Goal: Task Accomplishment & Management: Use online tool/utility

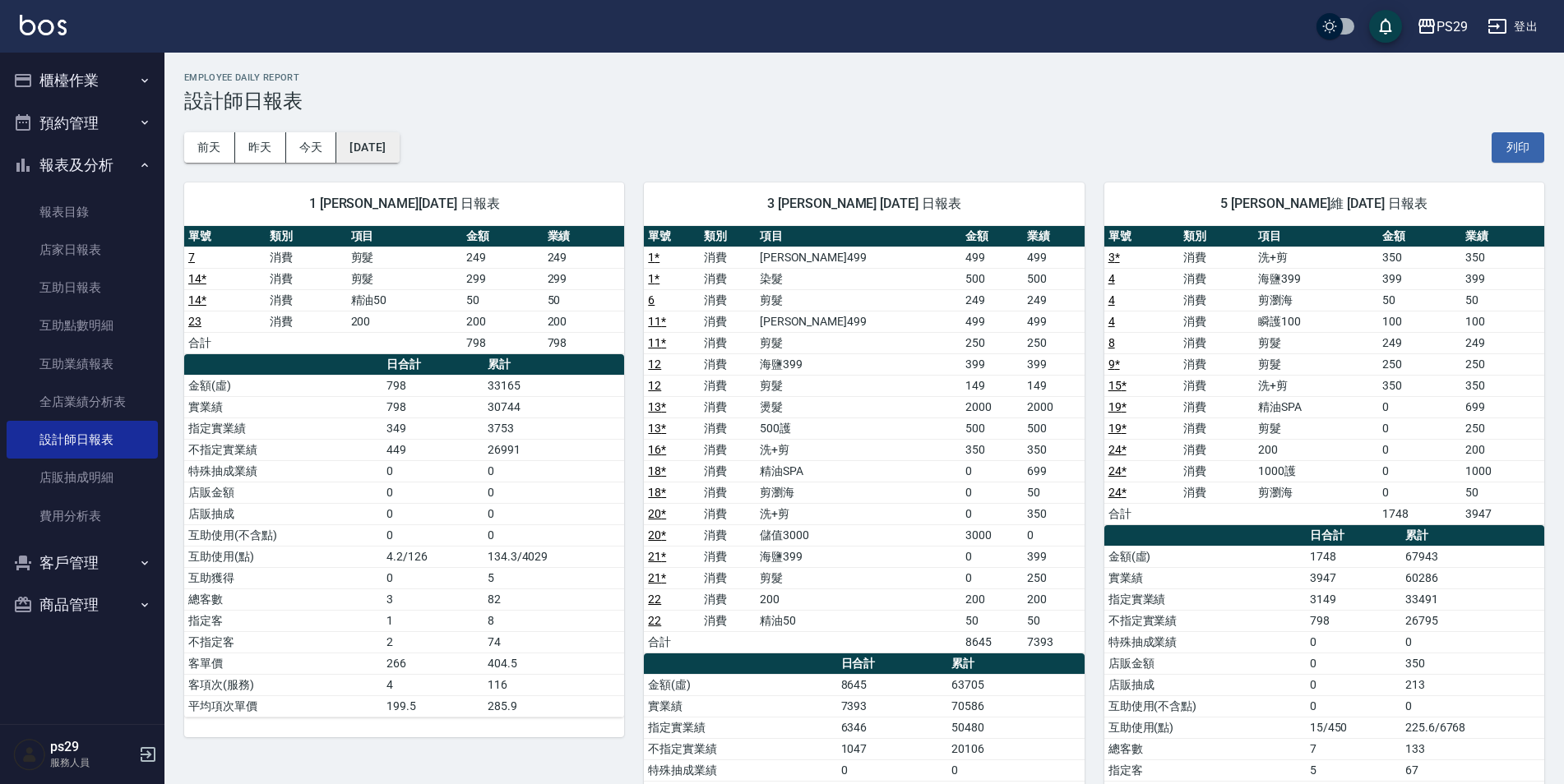
click at [399, 145] on button "[DATE]" at bounding box center [368, 147] width 62 height 30
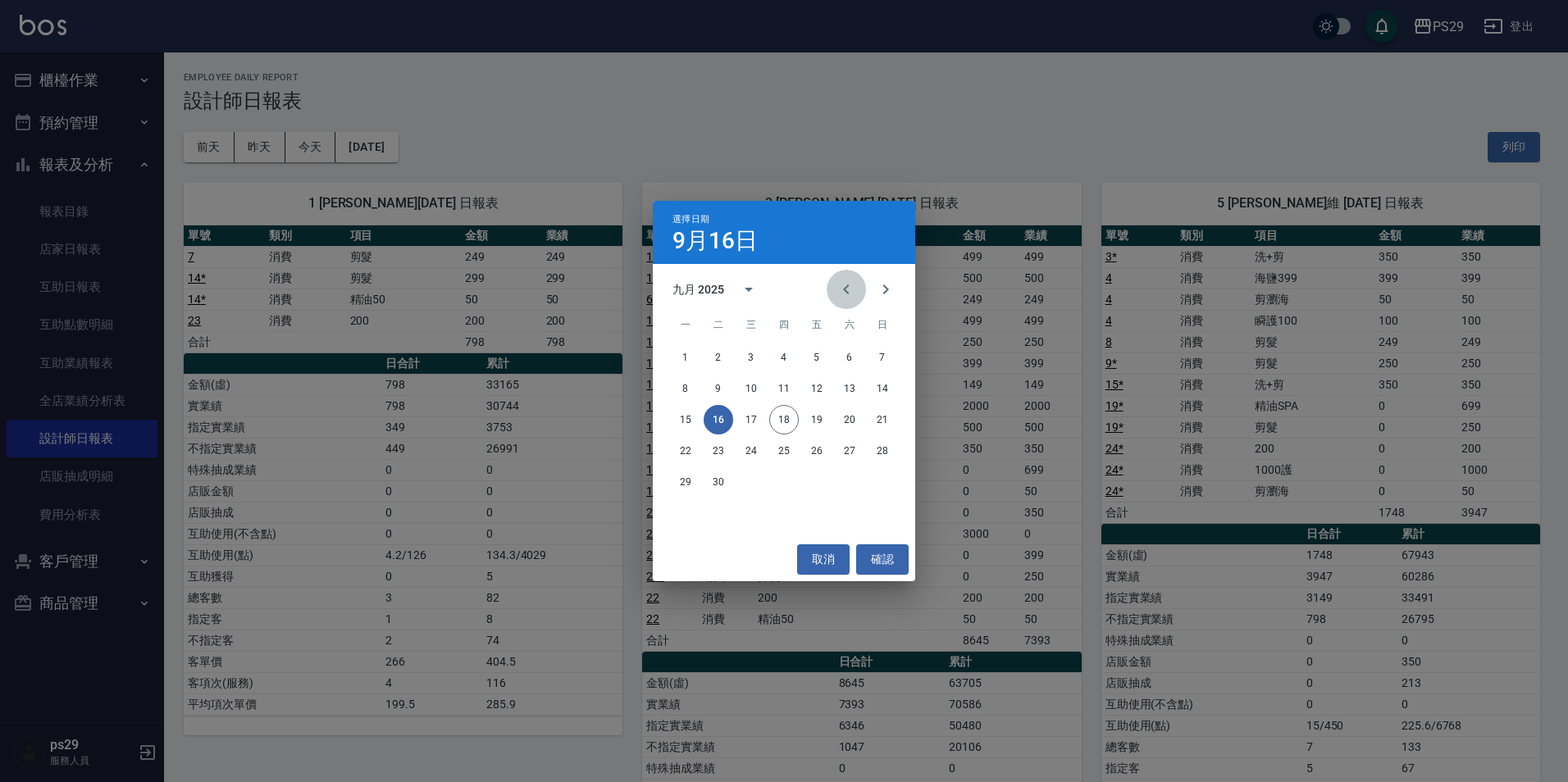
click at [839, 283] on icon "Previous month" at bounding box center [846, 289] width 19 height 19
click at [843, 452] on button "23" at bounding box center [849, 451] width 29 height 29
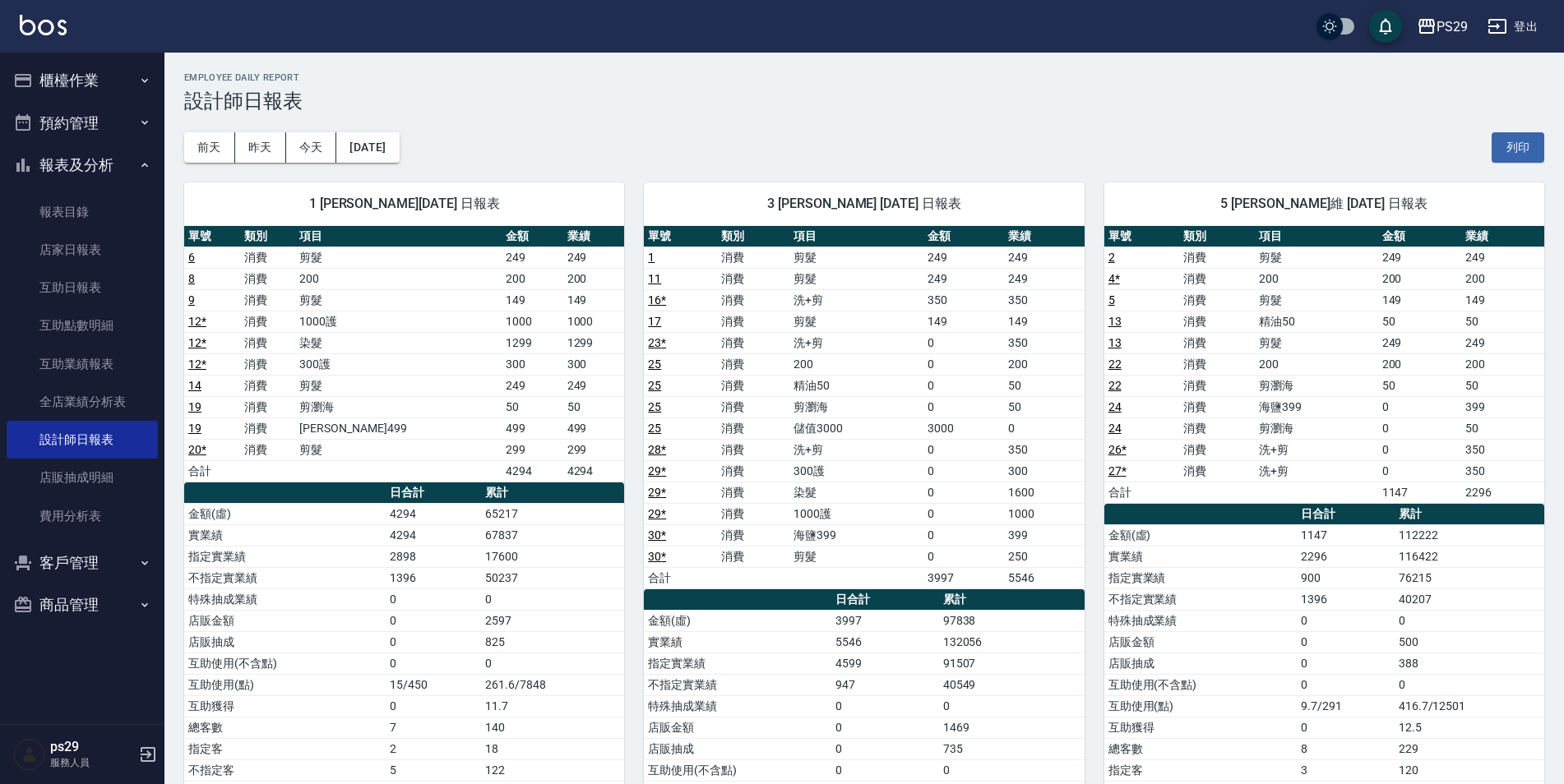
click at [828, 493] on td "染髮" at bounding box center [856, 492] width 134 height 21
click at [370, 157] on button "[DATE]" at bounding box center [368, 147] width 62 height 30
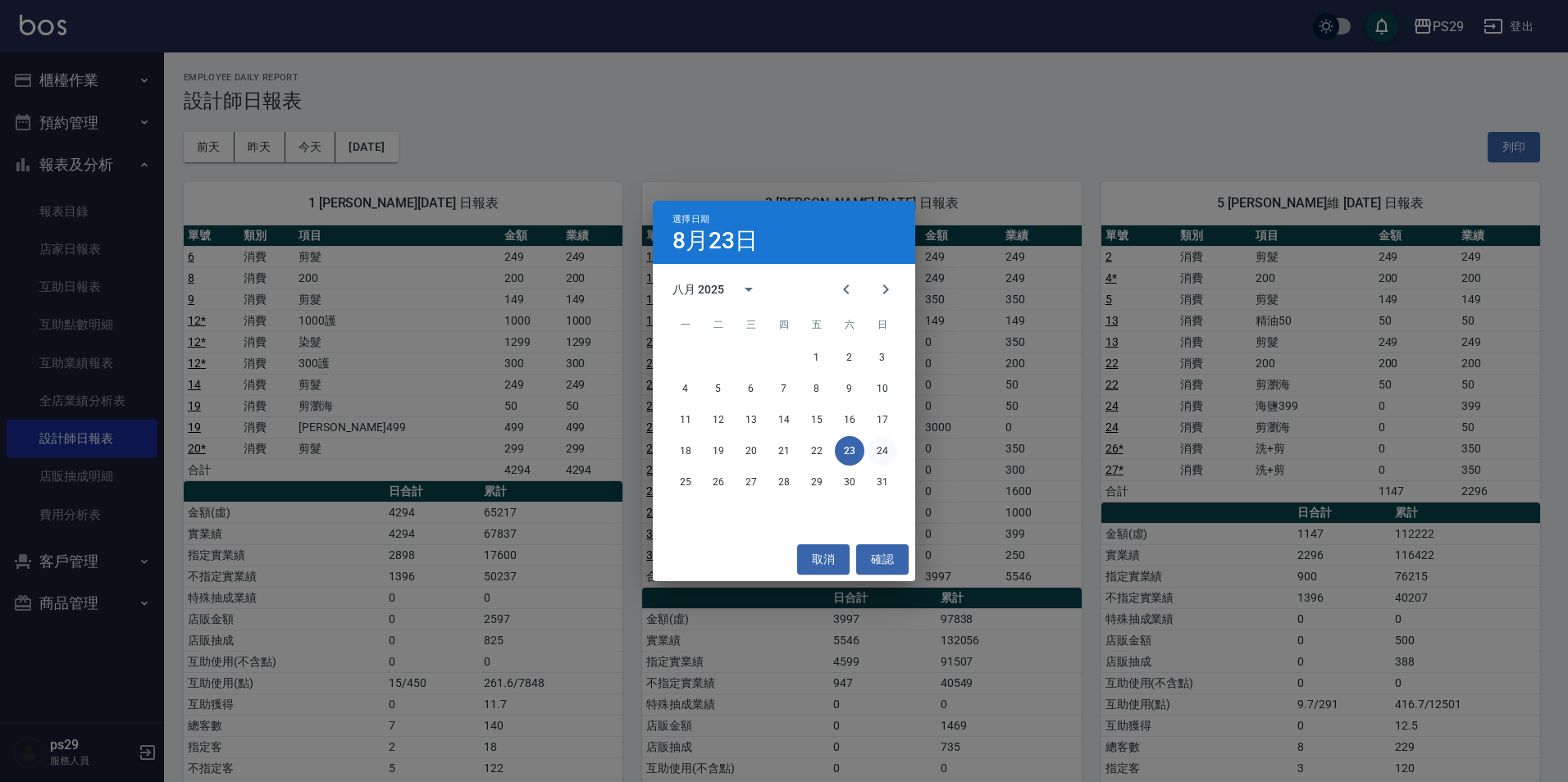
click at [871, 447] on button "24" at bounding box center [882, 451] width 29 height 29
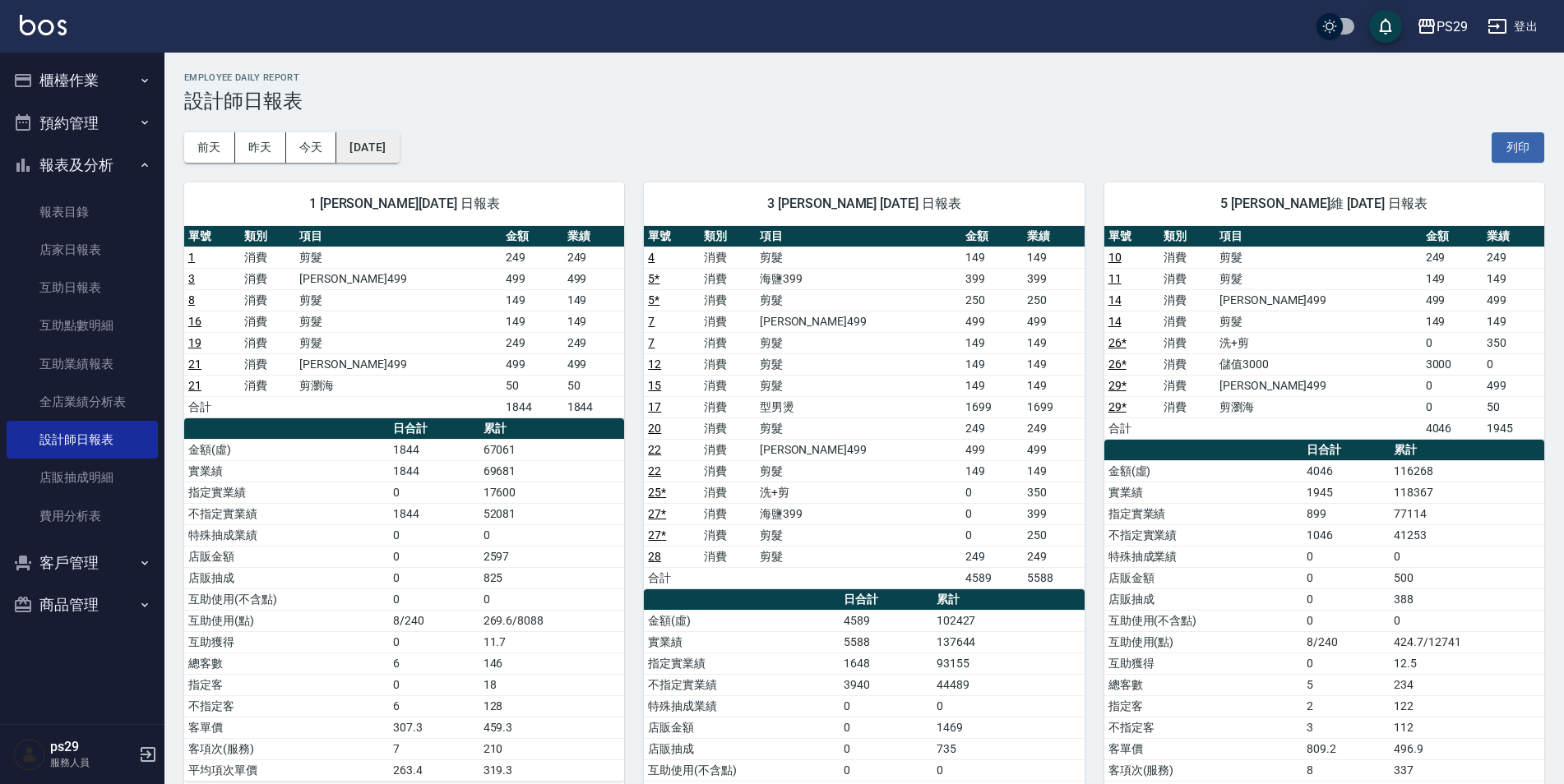
click at [399, 158] on button "[DATE]" at bounding box center [368, 147] width 62 height 30
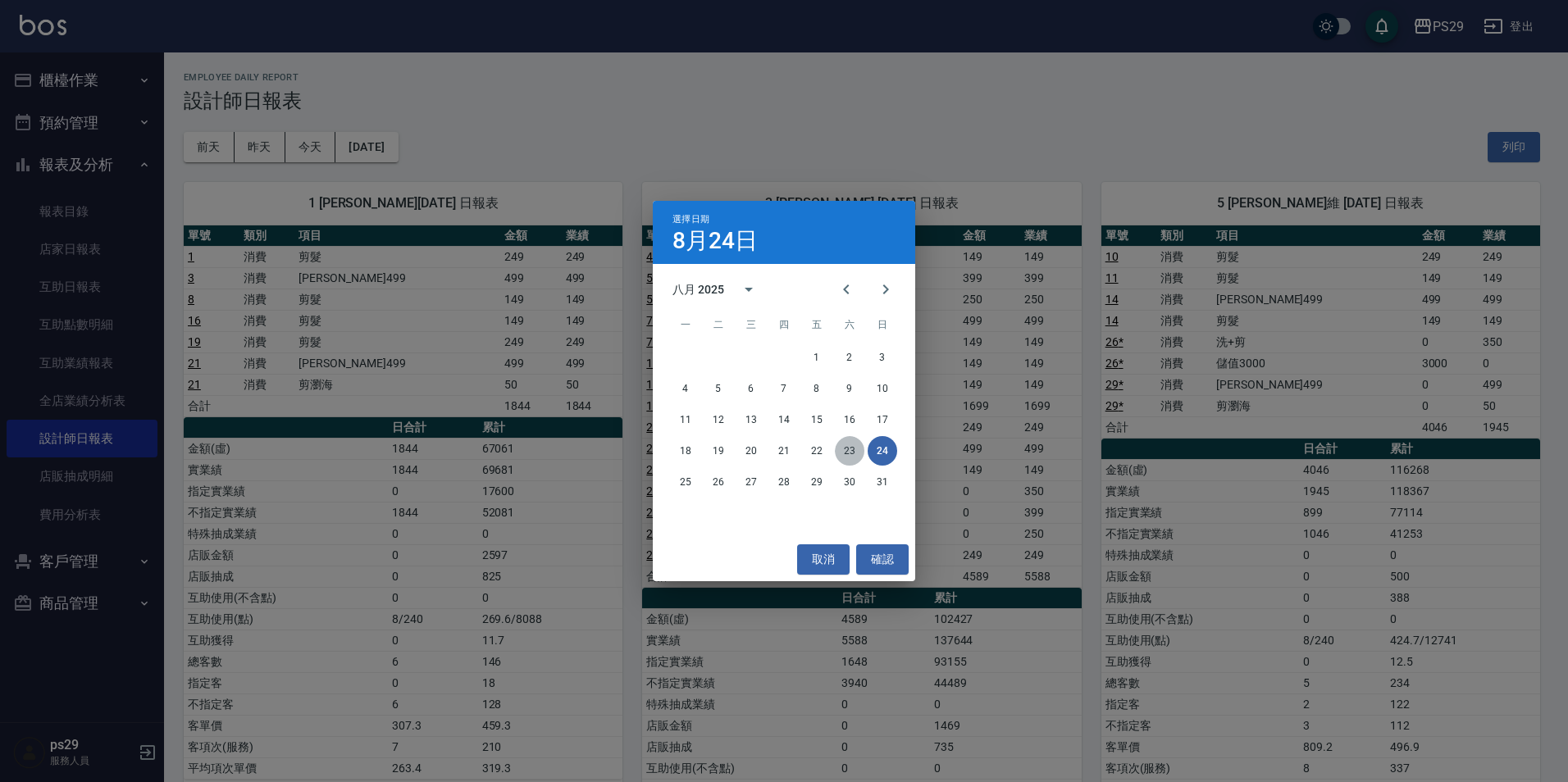
click at [849, 448] on button "23" at bounding box center [849, 451] width 29 height 29
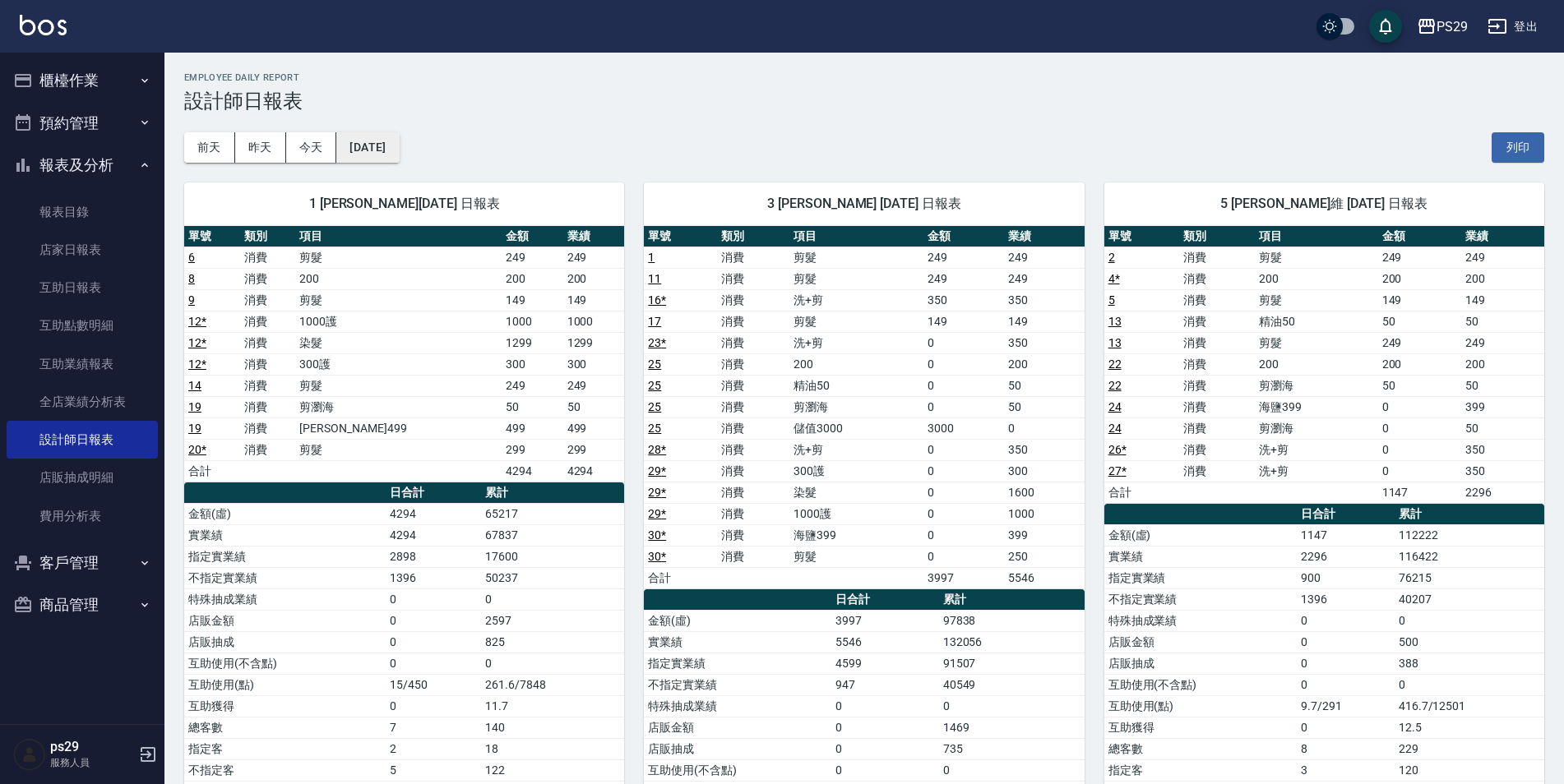
click at [377, 151] on button "[DATE]" at bounding box center [368, 147] width 62 height 30
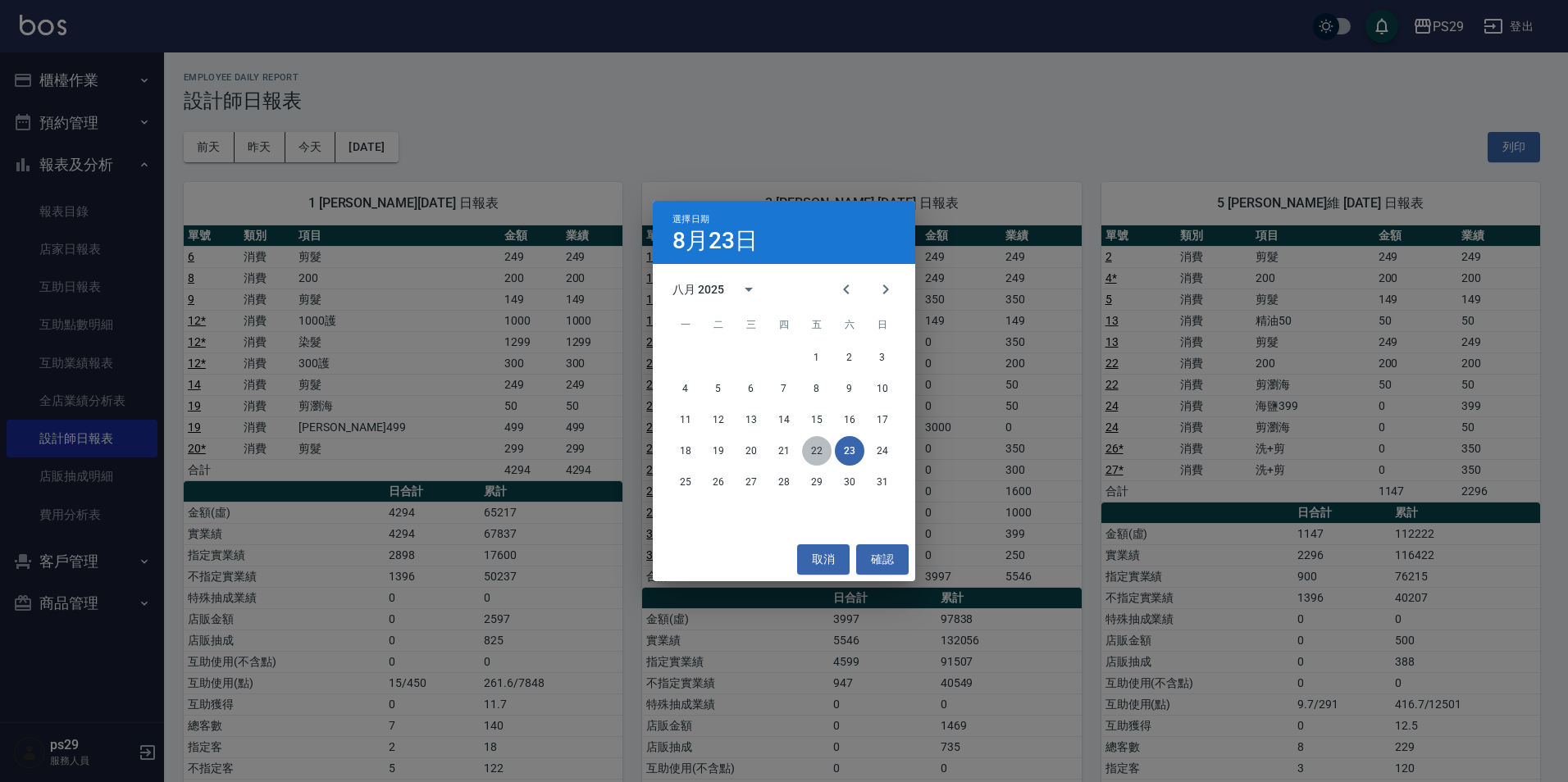
click at [829, 450] on button "22" at bounding box center [817, 451] width 29 height 29
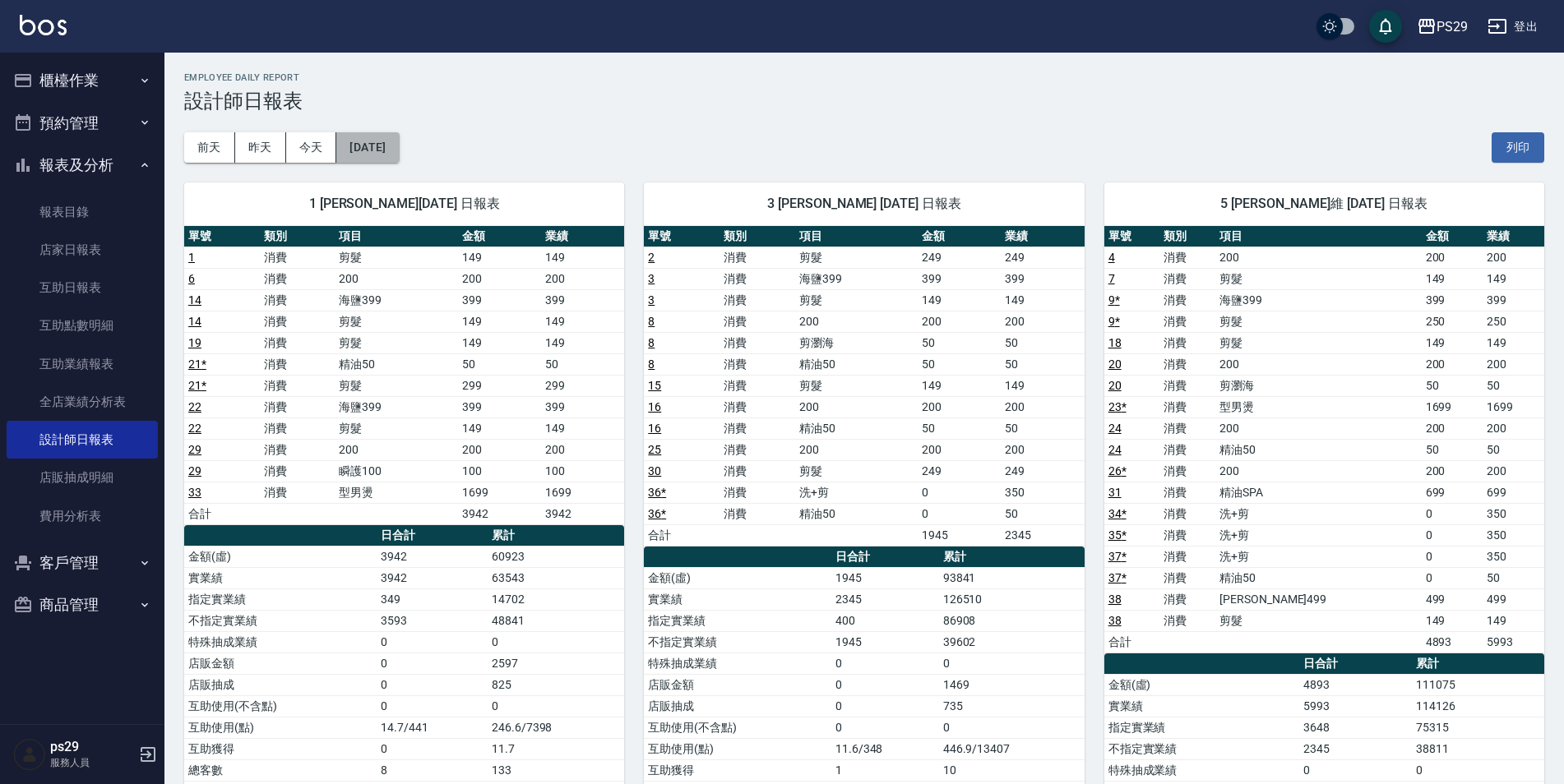
click at [393, 150] on button "[DATE]" at bounding box center [368, 147] width 62 height 30
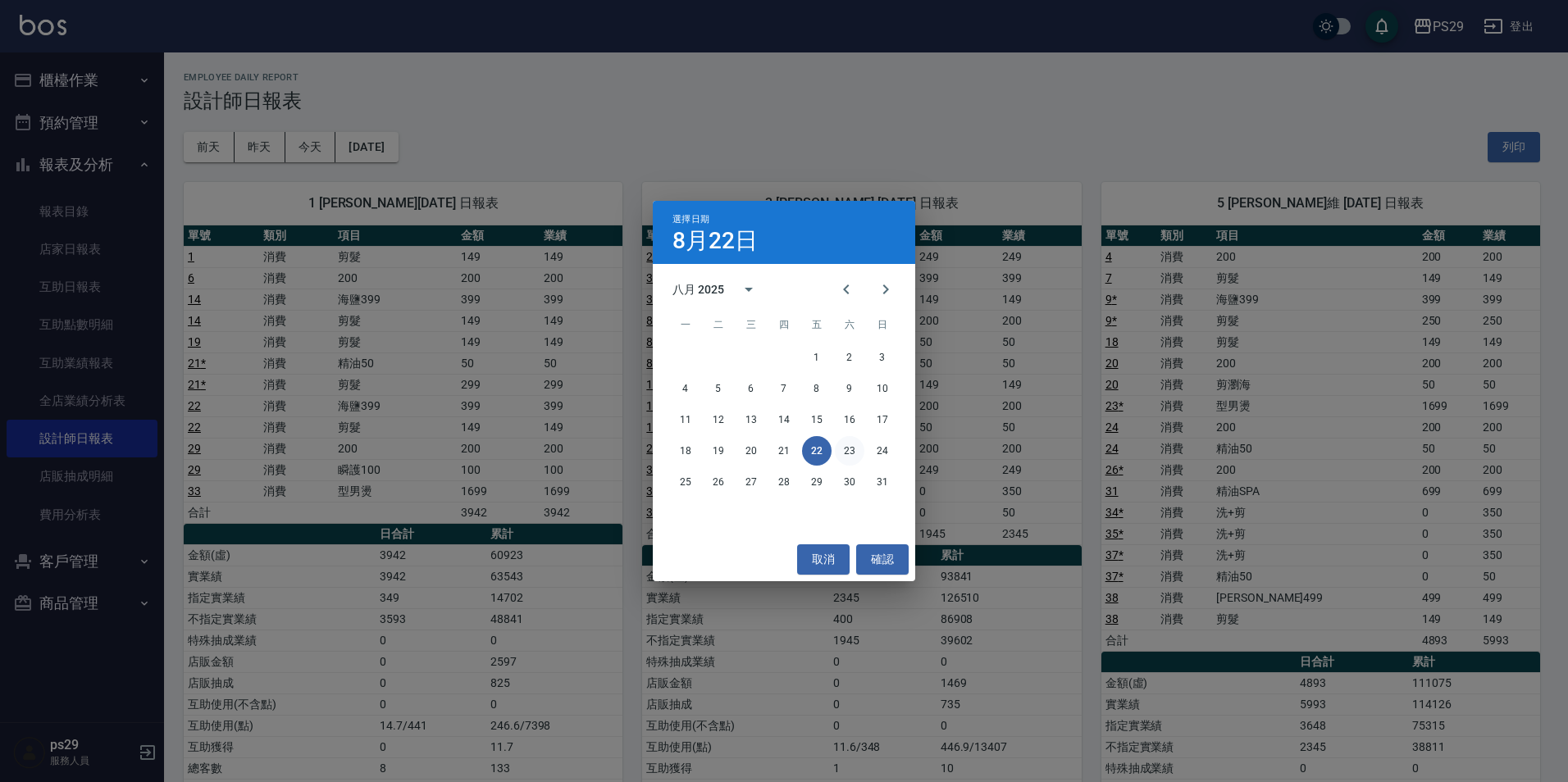
click at [847, 454] on button "23" at bounding box center [849, 451] width 29 height 29
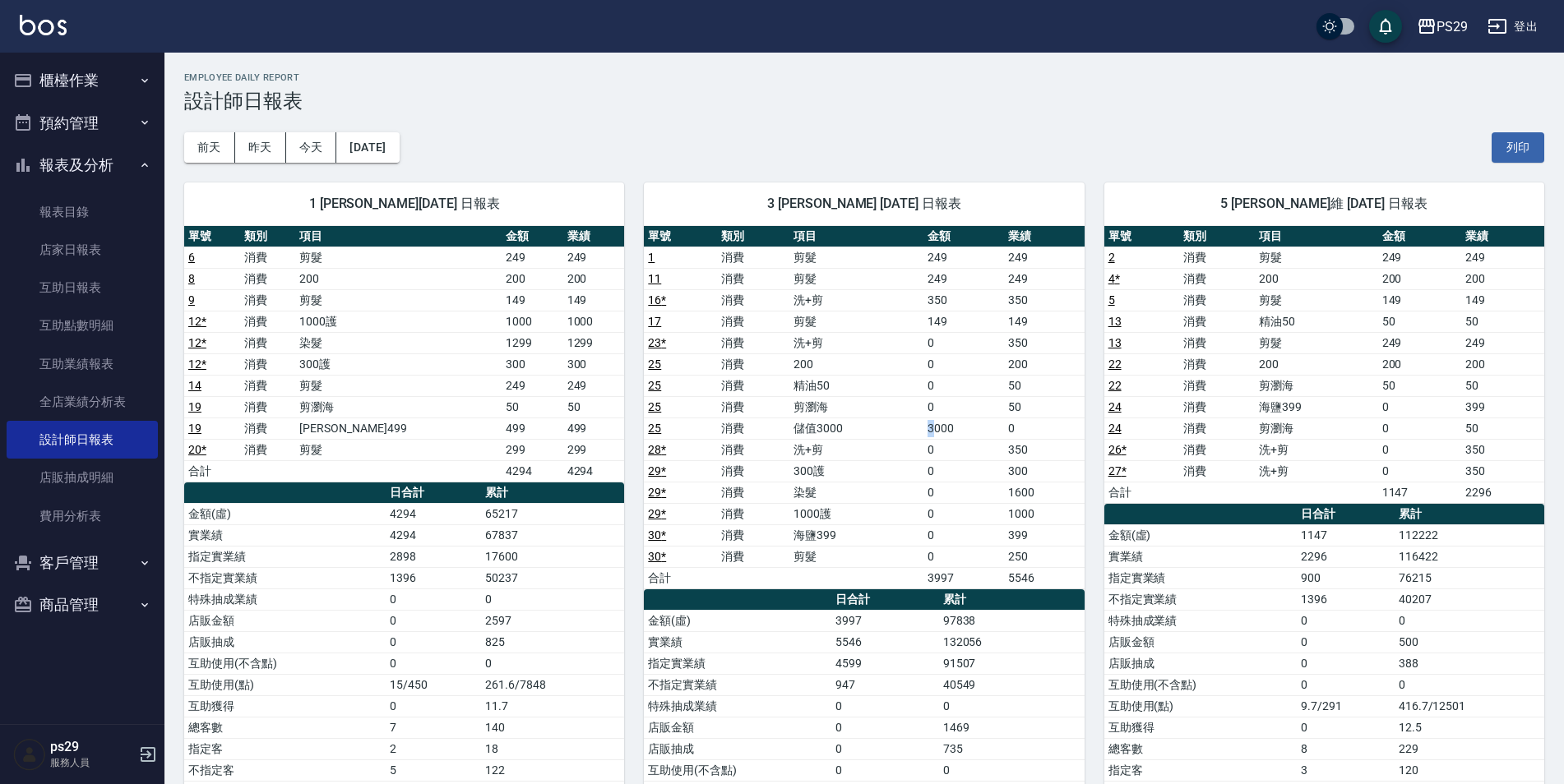
drag, startPoint x: 884, startPoint y: 427, endPoint x: 937, endPoint y: 431, distance: 53.2
click at [937, 431] on tr "25 消費 儲值3000 3000 0" at bounding box center [864, 428] width 440 height 21
drag, startPoint x: 937, startPoint y: 431, endPoint x: 893, endPoint y: 444, distance: 45.9
click at [895, 442] on td "洗+剪" at bounding box center [856, 449] width 134 height 21
drag, startPoint x: 913, startPoint y: 433, endPoint x: 863, endPoint y: 435, distance: 50.0
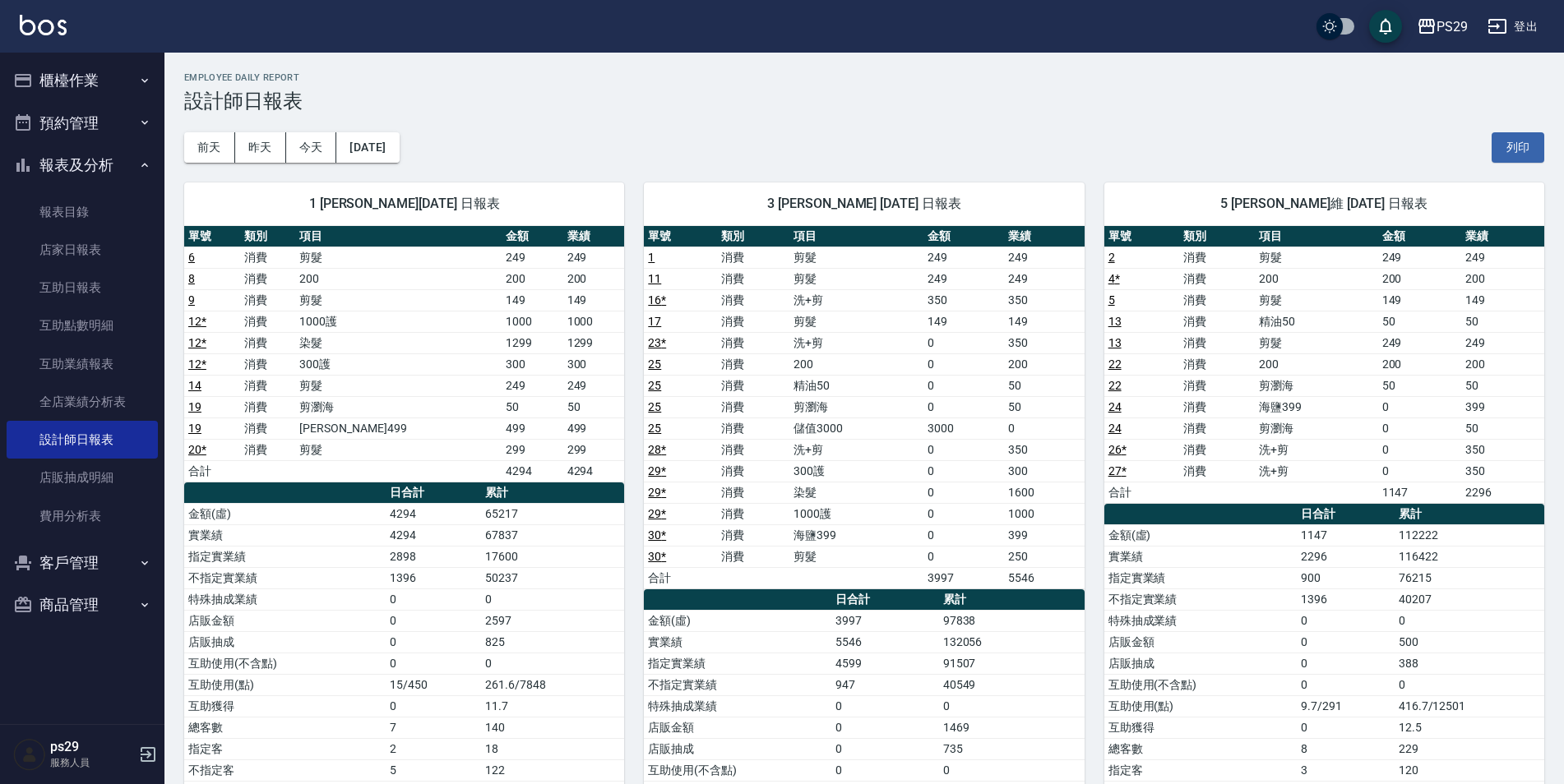
click at [909, 435] on td "儲值3000" at bounding box center [856, 428] width 134 height 21
click at [399, 152] on button "[DATE]" at bounding box center [368, 147] width 62 height 30
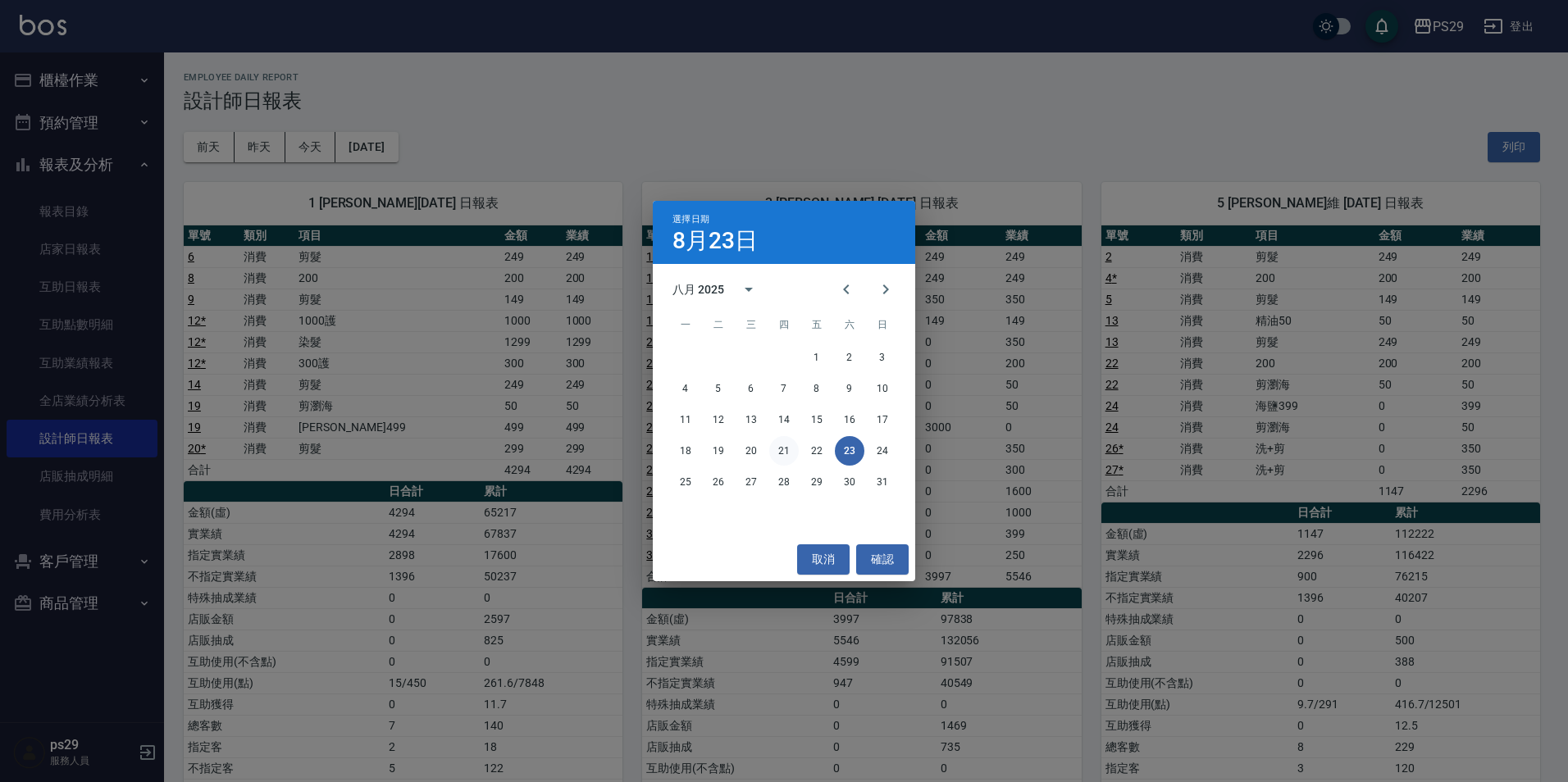
click at [778, 452] on button "21" at bounding box center [784, 451] width 29 height 29
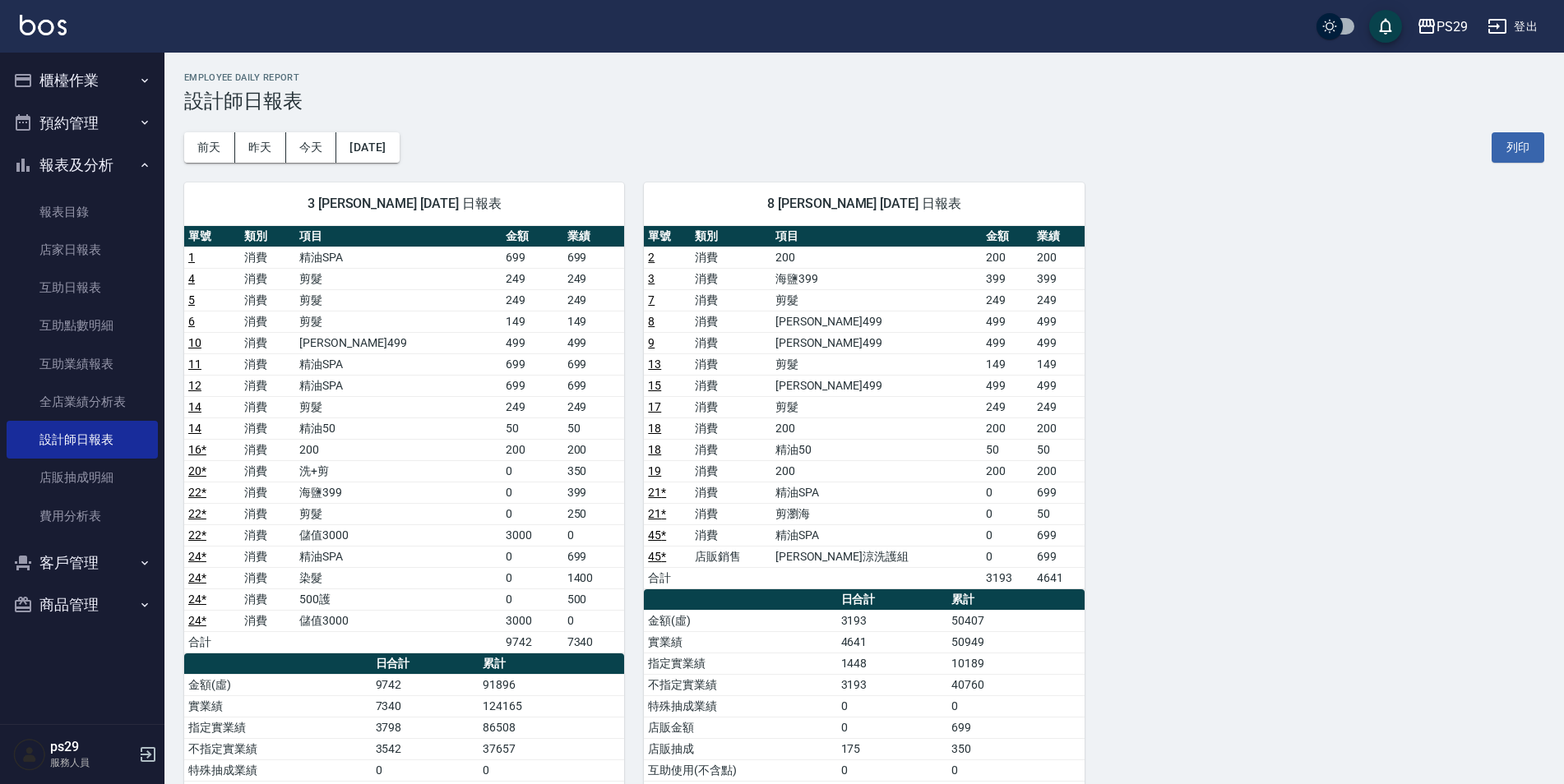
click at [371, 609] on td "500護" at bounding box center [397, 599] width 205 height 21
click at [373, 608] on td "500護" at bounding box center [397, 599] width 205 height 21
click at [39, 27] on img at bounding box center [43, 24] width 47 height 20
